Goal: Task Accomplishment & Management: Manage account settings

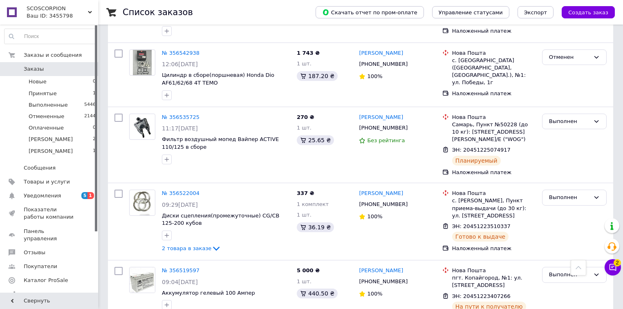
scroll to position [1342, 0]
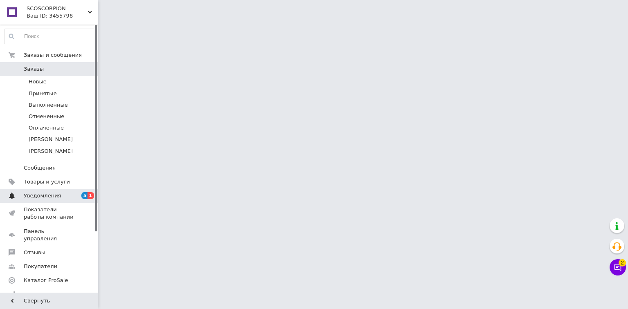
click at [92, 193] on span "1" at bounding box center [91, 195] width 7 height 7
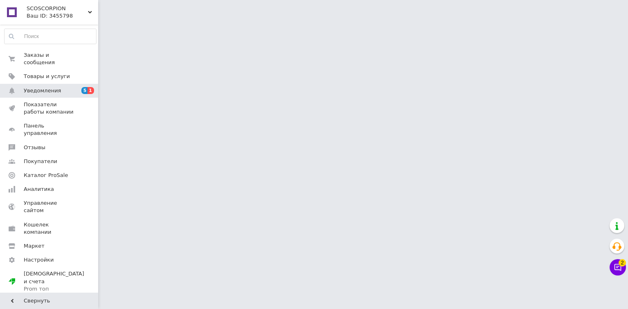
click at [169, 20] on html "SCOSCORPION Ваш ID: 3455798 Сайт SCOSCORPION Кабинет покупателя Проверить состо…" at bounding box center [314, 10] width 628 height 20
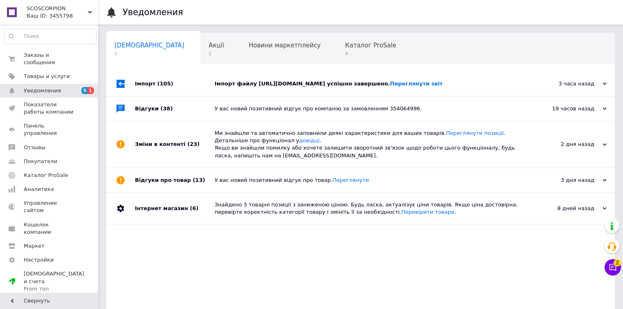
click at [170, 96] on div "Імпорт (105)" at bounding box center [175, 84] width 80 height 25
click at [344, 43] on div "Каталог ProSale 4" at bounding box center [375, 48] width 76 height 31
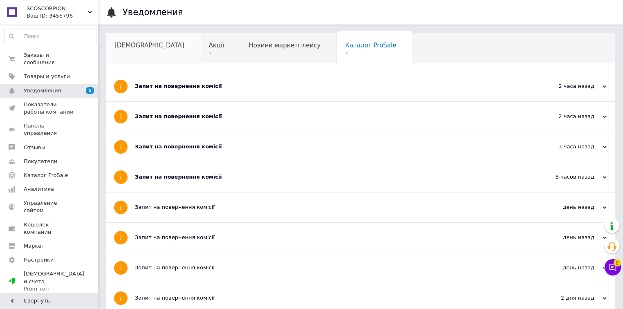
click at [146, 53] on div "Сповіщення" at bounding box center [153, 48] width 94 height 31
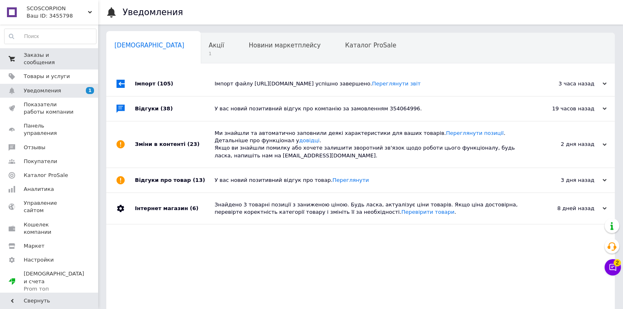
click at [71, 54] on span "Заказы и сообщения" at bounding box center [50, 59] width 52 height 15
